Goal: Manage account settings

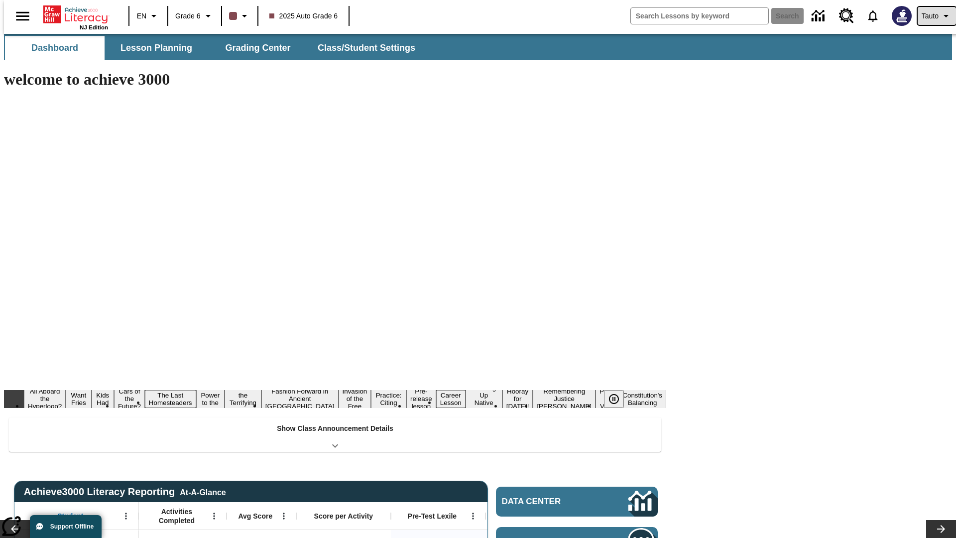
click at [932, 16] on span "Tauto" at bounding box center [930, 16] width 17 height 10
